Goal: Check status: Check status

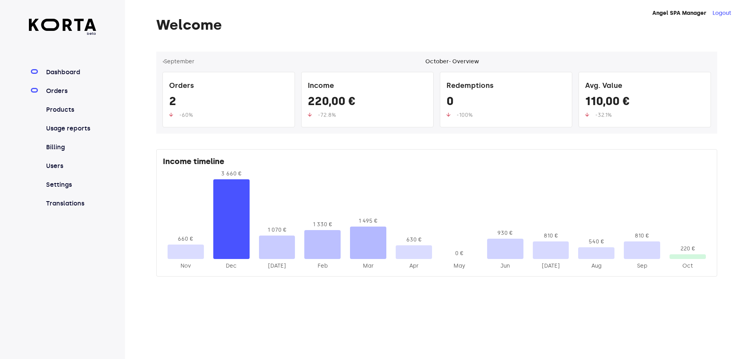
drag, startPoint x: 62, startPoint y: 85, endPoint x: 62, endPoint y: 90, distance: 5.1
click at [62, 85] on nav "Dashboard Orders Products Usage reports Billing Users Settings Translations" at bounding box center [63, 138] width 68 height 141
click at [63, 91] on link "Orders" at bounding box center [71, 90] width 52 height 9
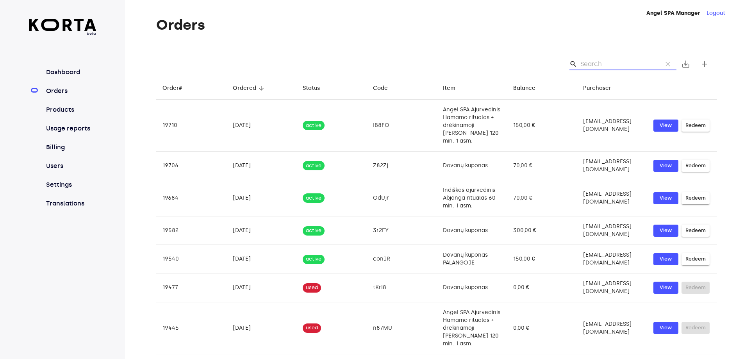
paste input "yx310"
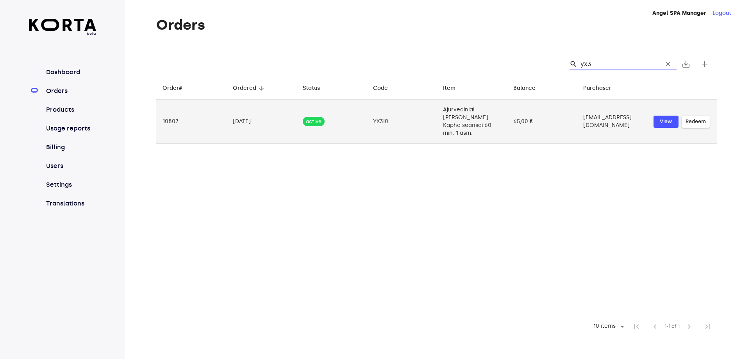
type input "yx3"
click at [466, 113] on td "Ajurvediniai [PERSON_NAME] Kapha seansai 60 min. 1 asm." at bounding box center [472, 122] width 70 height 44
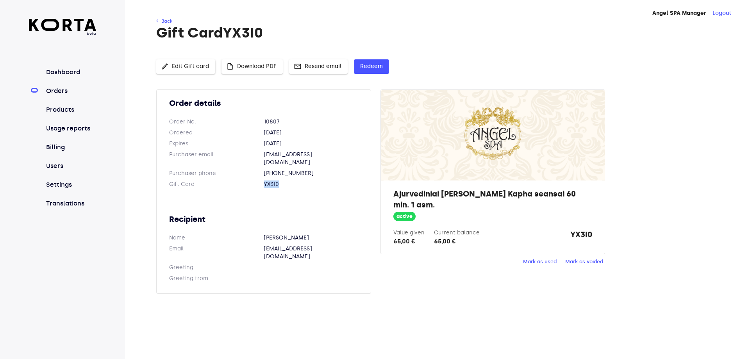
drag, startPoint x: 264, startPoint y: 176, endPoint x: 280, endPoint y: 176, distance: 16.8
click at [280, 180] on dl "Gift Card YX3I0" at bounding box center [263, 184] width 189 height 8
copy dl "YX3I0"
click at [549, 261] on span "Mark as used" at bounding box center [540, 261] width 34 height 9
